Goal: Information Seeking & Learning: Learn about a topic

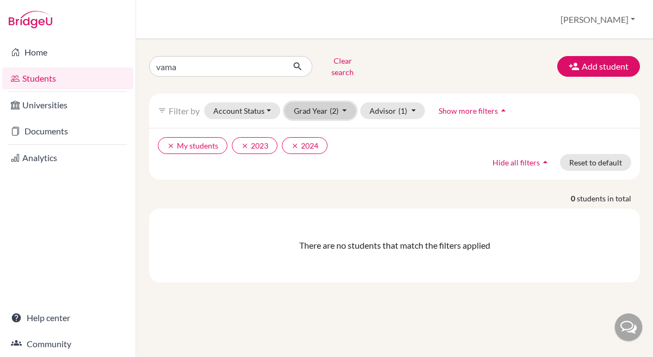
click at [348, 102] on button "Grad Year (2)" at bounding box center [321, 110] width 72 height 17
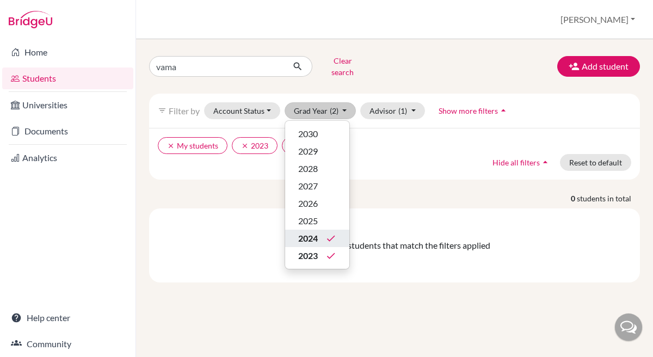
click at [329, 233] on icon "done" at bounding box center [330, 238] width 11 height 11
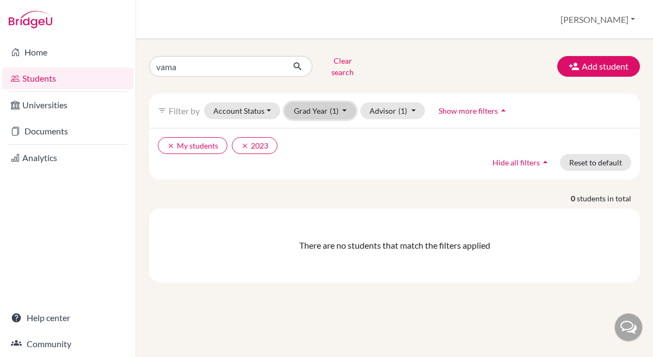
click at [343, 104] on button "Grad Year (1)" at bounding box center [321, 110] width 72 height 17
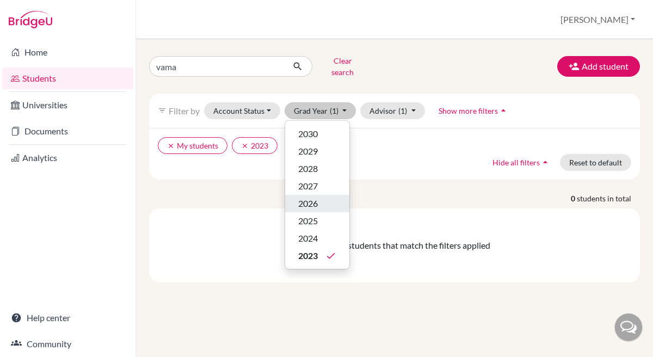
click at [316, 197] on span "2026" at bounding box center [308, 203] width 20 height 13
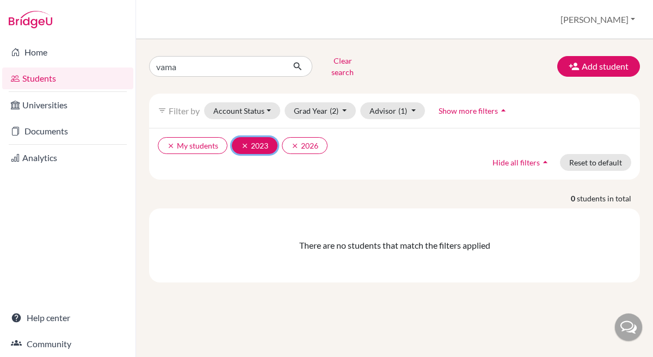
click at [238, 137] on button "clear 2023" at bounding box center [255, 145] width 46 height 17
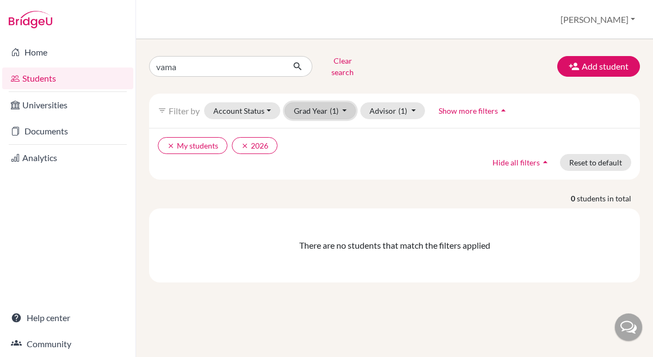
click at [346, 102] on button "Grad Year (1)" at bounding box center [321, 110] width 72 height 17
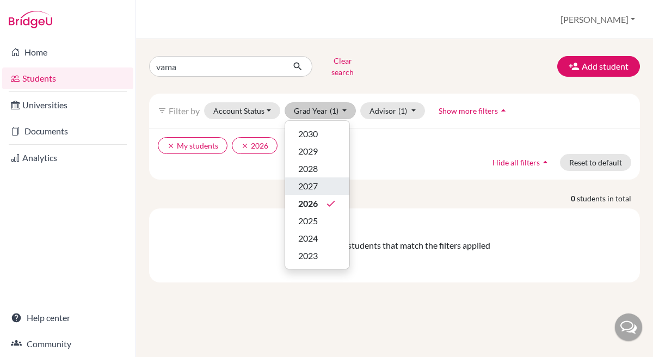
click at [319, 180] on div "2027" at bounding box center [317, 186] width 38 height 13
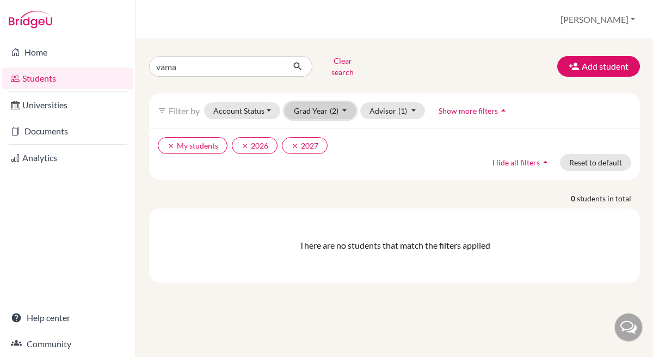
click at [344, 102] on button "Grad Year (2)" at bounding box center [321, 110] width 72 height 17
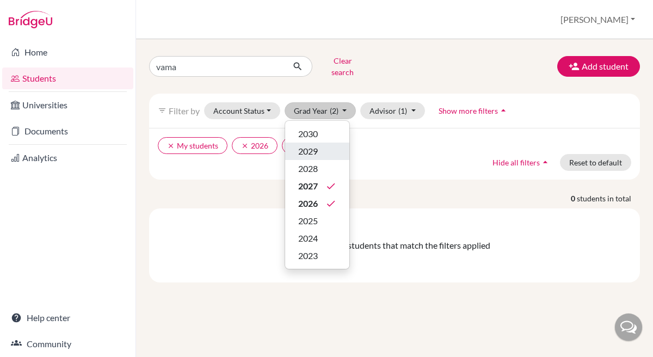
click at [319, 145] on div "2029" at bounding box center [317, 151] width 38 height 13
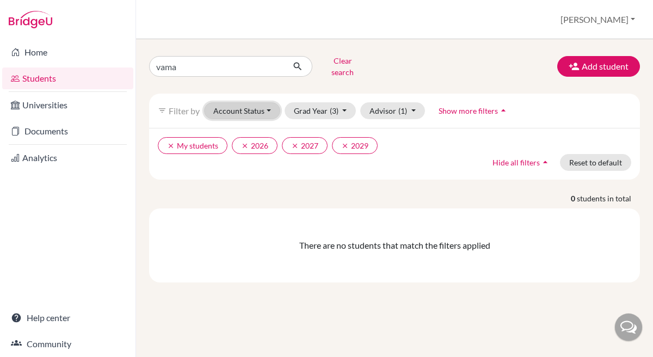
click at [261, 104] on button "Account Status" at bounding box center [242, 110] width 76 height 17
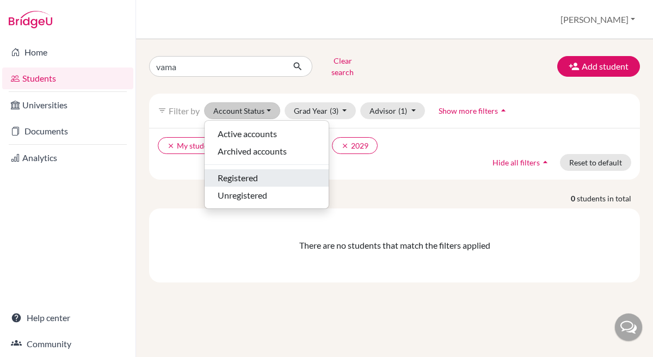
click at [252, 171] on span "Registered" at bounding box center [238, 177] width 40 height 13
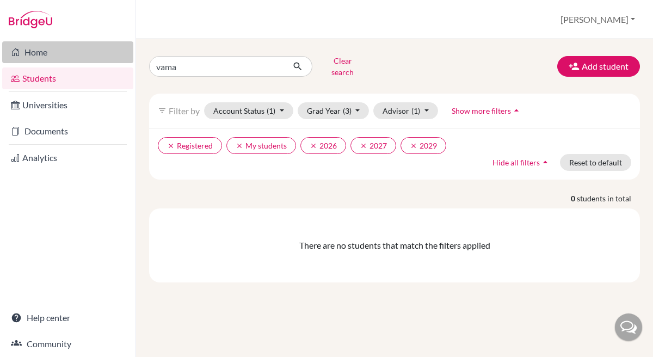
click at [60, 48] on link "Home" at bounding box center [67, 52] width 131 height 22
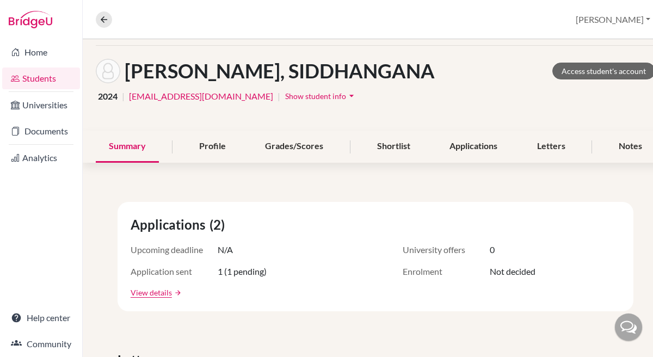
scroll to position [45, 0]
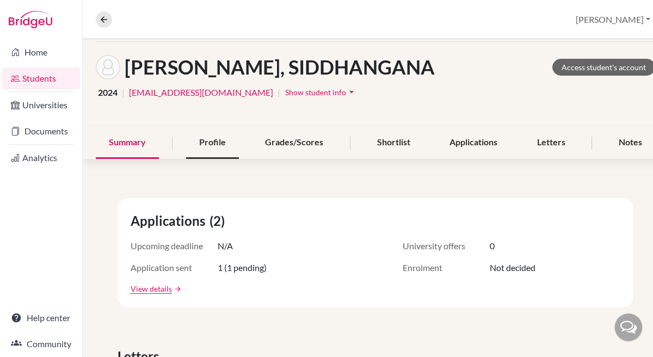
click at [213, 145] on div "Profile" at bounding box center [212, 143] width 53 height 32
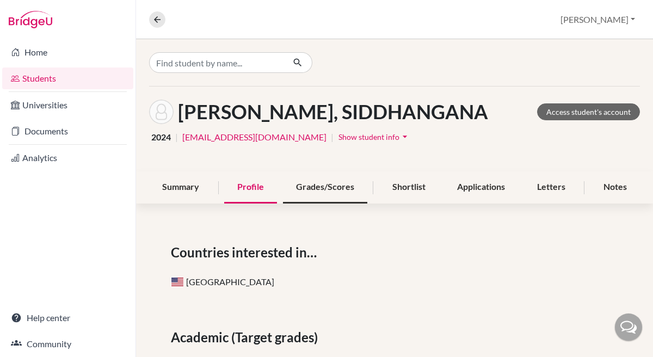
click at [327, 189] on div "Grades/Scores" at bounding box center [325, 187] width 84 height 32
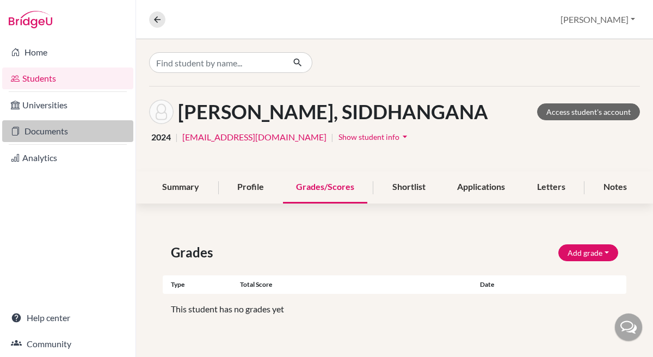
click at [64, 132] on link "Documents" at bounding box center [67, 131] width 131 height 22
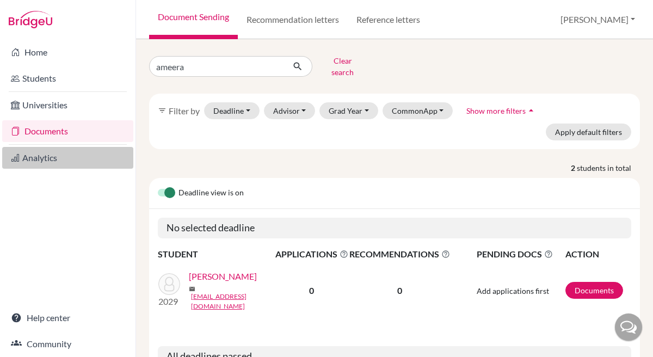
click at [54, 161] on link "Analytics" at bounding box center [67, 158] width 131 height 22
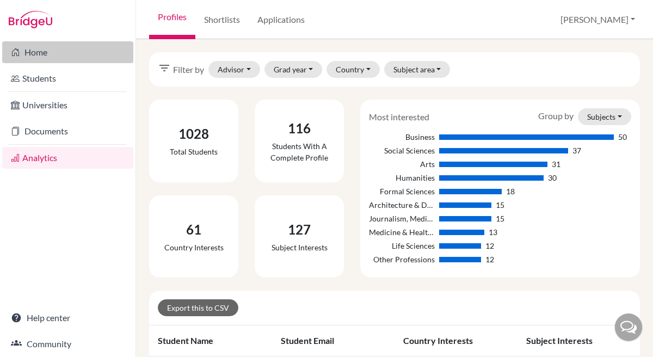
click at [70, 53] on link "Home" at bounding box center [67, 52] width 131 height 22
